Goal: Information Seeking & Learning: Learn about a topic

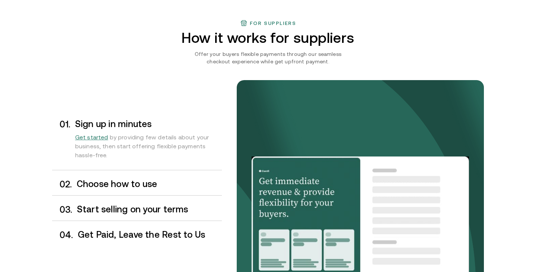
click at [166, 188] on h3 "Choose how to use" at bounding box center [149, 184] width 145 height 10
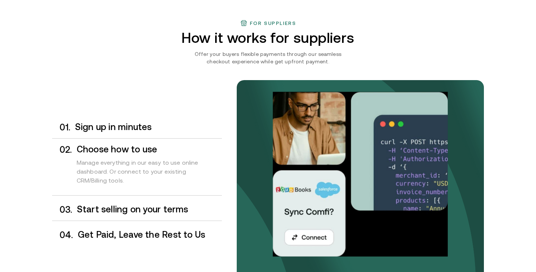
click at [170, 202] on div "0 3 . Start selling on your terms" at bounding box center [137, 210] width 170 height 22
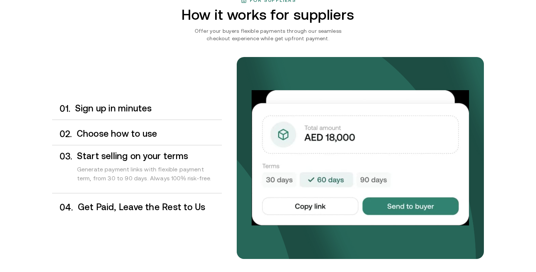
scroll to position [590, 0]
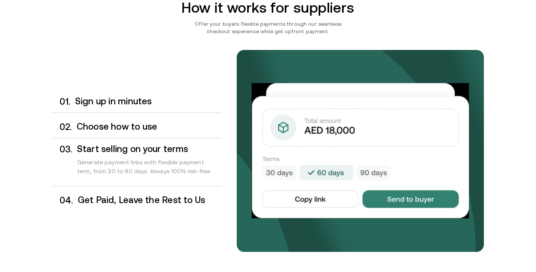
click at [155, 202] on h3 "Get Paid, Leave the Rest to Us" at bounding box center [150, 200] width 144 height 10
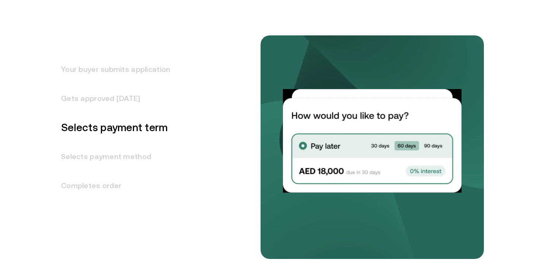
scroll to position [961, 0]
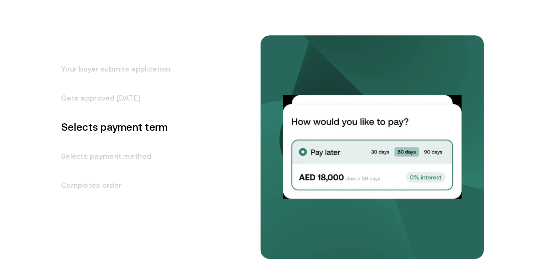
click at [130, 77] on h3 "Your buyer submits application" at bounding box center [111, 68] width 118 height 29
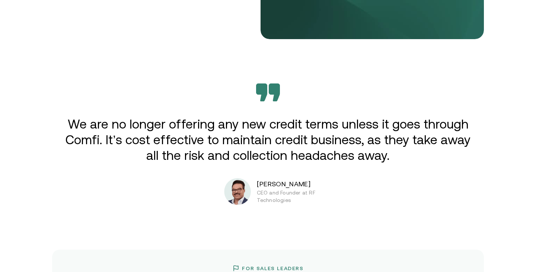
scroll to position [1189, 0]
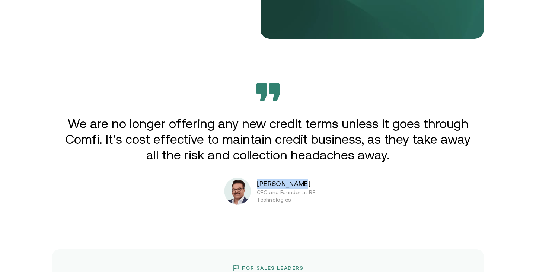
drag, startPoint x: 304, startPoint y: 187, endPoint x: 260, endPoint y: 186, distance: 43.6
click at [260, 186] on p "[PERSON_NAME]" at bounding box center [304, 184] width 94 height 10
copy p "[PERSON_NAME]"
click at [331, 211] on div "Extend credit. Get paid now. Enabling B2B suppliers in [GEOGRAPHIC_DATA] to sel…" at bounding box center [268, 181] width 536 height 2741
drag, startPoint x: 259, startPoint y: 184, endPoint x: 297, endPoint y: 198, distance: 40.1
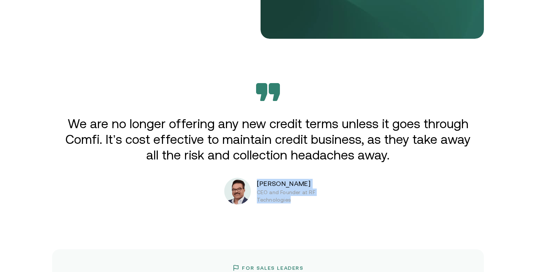
click at [297, 198] on div "[PERSON_NAME] CEO and Founder at RF Technologies" at bounding box center [287, 191] width 127 height 27
copy div "[PERSON_NAME] CEO and Founder at RF Technologies"
click at [371, 161] on p "We are no longer offering any new credit terms unless it goes through Comfi. It…" at bounding box center [268, 139] width 411 height 47
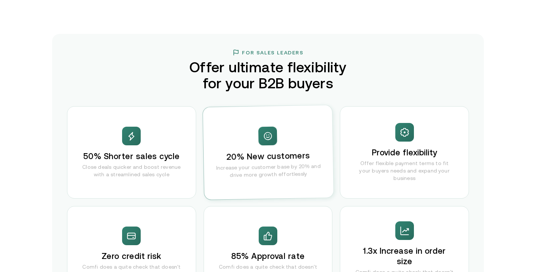
scroll to position [1438, 0]
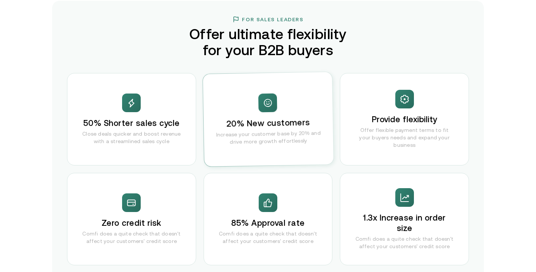
click at [294, 86] on div "20% New customers Increase your customer base by 20% and drive more growth effo…" at bounding box center [268, 119] width 131 height 95
click at [133, 114] on div "50% Shorter sales cycle Close deals quicker and boost revenue with a streamline…" at bounding box center [131, 119] width 129 height 92
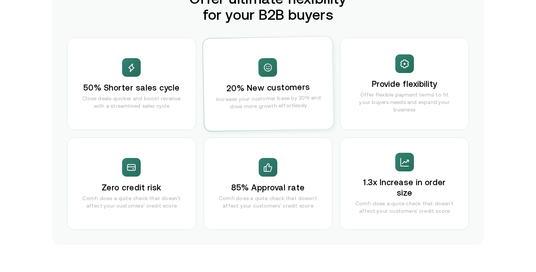
scroll to position [1472, 0]
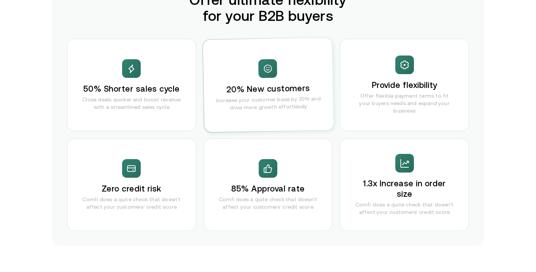
drag, startPoint x: 225, startPoint y: 120, endPoint x: 243, endPoint y: 68, distance: 54.6
click at [243, 68] on div "20% New customers Increase your customer base by 20% and drive more growth effo…" at bounding box center [268, 85] width 131 height 95
drag, startPoint x: 243, startPoint y: 68, endPoint x: 211, endPoint y: 84, distance: 36.2
click at [211, 84] on div "20% New customers Increase your customer base by 20% and drive more growth effo…" at bounding box center [268, 85] width 131 height 95
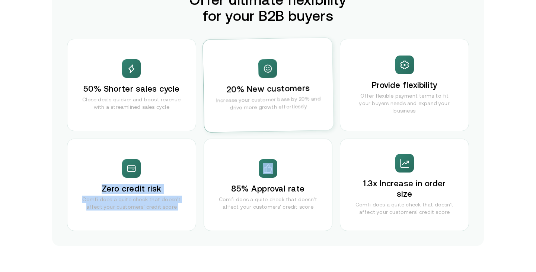
drag, startPoint x: 206, startPoint y: 152, endPoint x: 177, endPoint y: 152, distance: 29.4
click at [177, 152] on div "50% Shorter sales cycle Close deals quicker and boost revenue with a streamline…" at bounding box center [268, 135] width 402 height 192
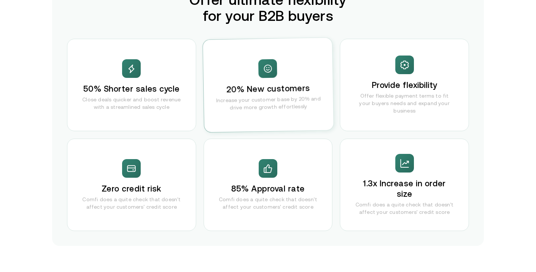
click at [206, 181] on div "85% Approval rate Comfi does a quite check that doesn't affect your customers' …" at bounding box center [268, 185] width 129 height 92
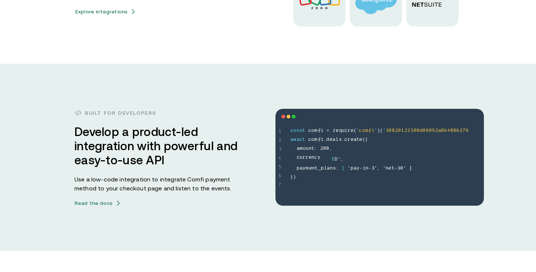
scroll to position [2005, 0]
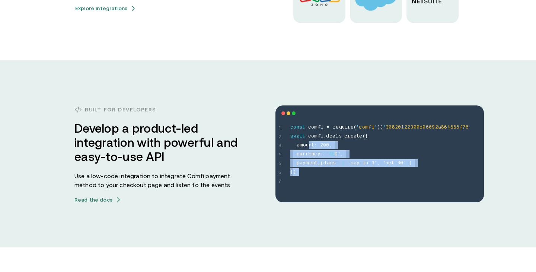
drag, startPoint x: 310, startPoint y: 148, endPoint x: 323, endPoint y: 171, distance: 26.5
click at [323, 171] on span "c o n s t c o m f i = r e q u i r e ( ' c o m f i ' ) ( ' 3 0 8 2 0 1 2 2 3 0 0…" at bounding box center [388, 150] width 194 height 54
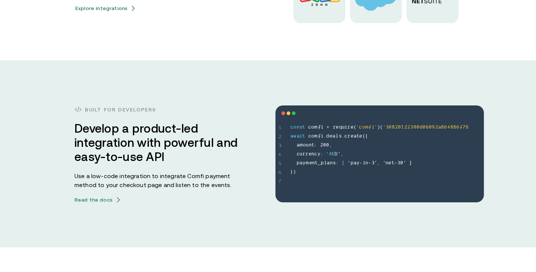
click at [248, 181] on div "Built for developers Develop a product-led integration with powerful and easy-t…" at bounding box center [268, 154] width 447 height 98
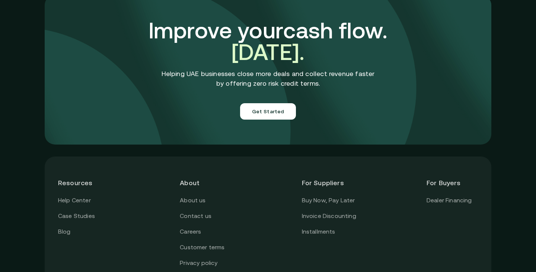
scroll to position [2675, 0]
